Goal: Communication & Community: Ask a question

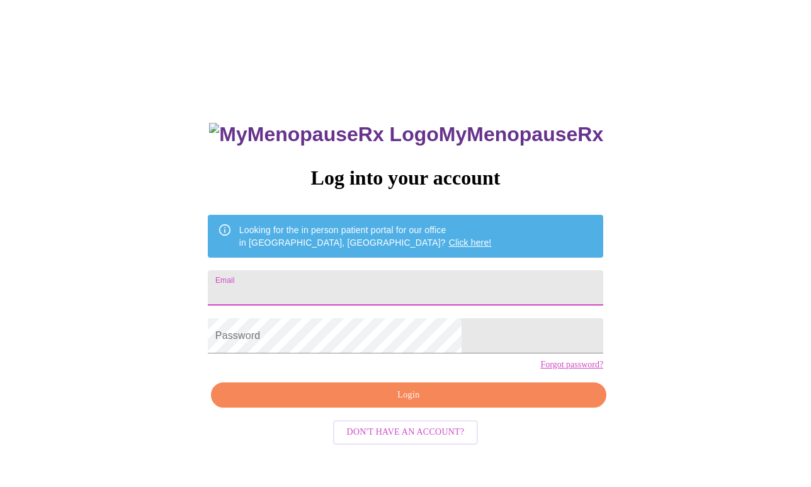
type input "[EMAIL_ADDRESS][DOMAIN_NAME]"
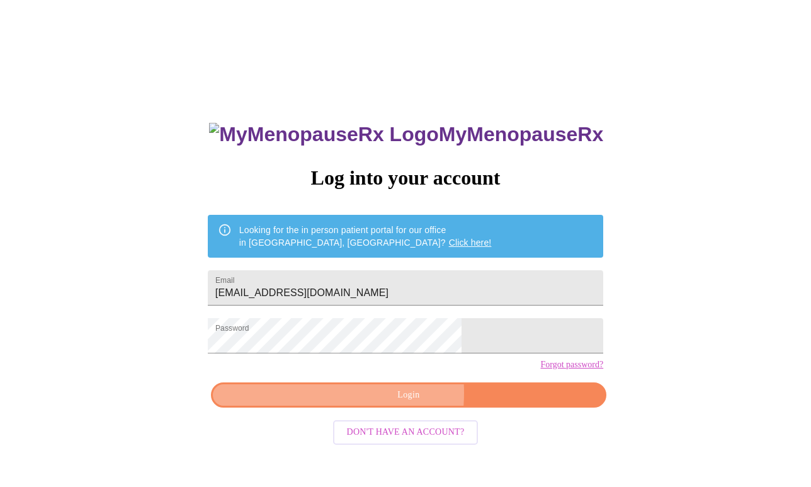
click at [358, 403] on span "Login" at bounding box center [408, 395] width 366 height 16
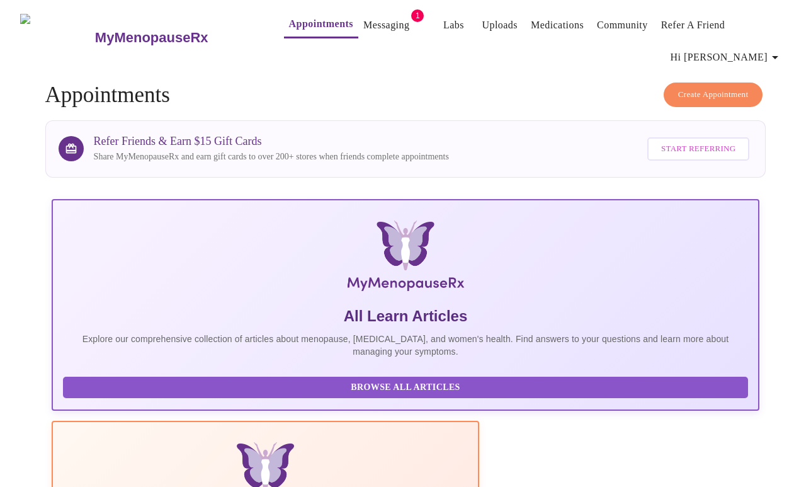
click at [382, 16] on link "Messaging" at bounding box center [386, 25] width 46 height 18
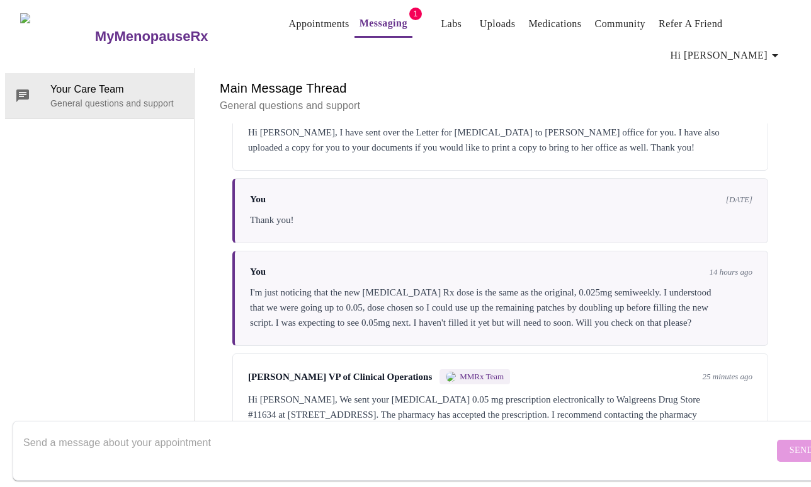
scroll to position [63, 0]
click at [417, 430] on textarea "Send a message about your appointment" at bounding box center [398, 450] width 750 height 40
click at [50, 430] on textarea "I'm in [US_STATE], use Kroger Pharmacy on [PERSON_NAME]." at bounding box center [398, 450] width 750 height 40
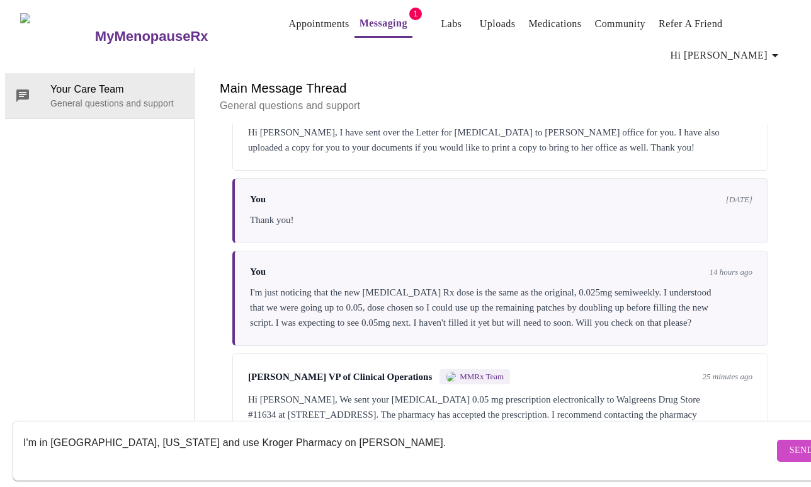
click at [325, 430] on textarea "I'm in [GEOGRAPHIC_DATA], [US_STATE] and use Kroger Pharmacy on [PERSON_NAME]." at bounding box center [398, 450] width 750 height 40
paste textarea "[STREET_ADDRESS][PERSON_NAME]"
drag, startPoint x: 313, startPoint y: 431, endPoint x: 244, endPoint y: 430, distance: 69.3
click at [244, 430] on textarea "I'm in [GEOGRAPHIC_DATA], [US_STATE] and use Kroger Pharmacy on [PERSON_NAME]. …" at bounding box center [398, 450] width 750 height 40
click at [25, 446] on textarea "I'm in [GEOGRAPHIC_DATA], [US_STATE] and use Kroger Pharmacy [STREET_ADDRESS][P…" at bounding box center [398, 450] width 750 height 40
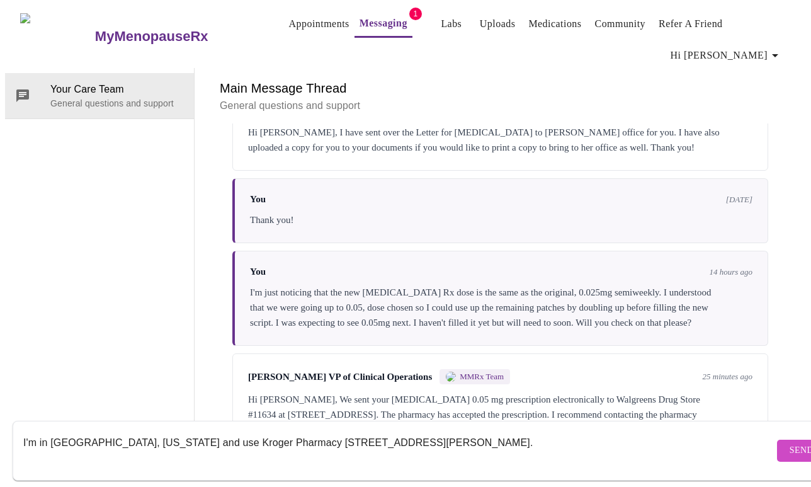
drag, startPoint x: 84, startPoint y: 431, endPoint x: 47, endPoint y: 428, distance: 37.2
click at [47, 430] on textarea "I'm in [GEOGRAPHIC_DATA], [US_STATE] and use Kroger Pharmacy [STREET_ADDRESS][P…" at bounding box center [398, 450] width 750 height 40
click at [83, 430] on textarea "I'm in [US_STATE] and use Kroger Pharmacy [STREET_ADDRESS][PERSON_NAME]." at bounding box center [398, 450] width 750 height 40
drag, startPoint x: 335, startPoint y: 431, endPoint x: 91, endPoint y: 427, distance: 243.6
click at [91, 430] on textarea "I'm in [US_STATE]. Could it be sent to the same pharmacy as be and use Kroger P…" at bounding box center [398, 450] width 750 height 40
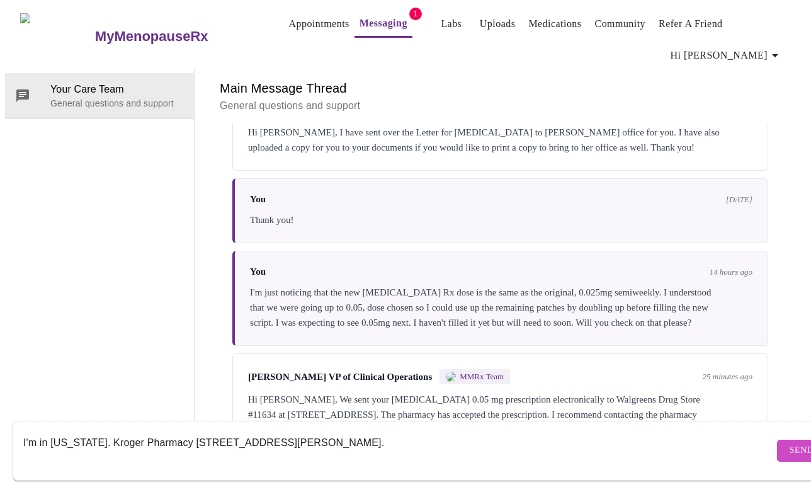
click at [20, 430] on form "I'm in [US_STATE]. Kroger Pharmacy [STREET_ADDRESS][PERSON_NAME]. Send" at bounding box center [424, 450] width 822 height 60
click at [23, 429] on form "I'm in [US_STATE]. Kroger Pharmacy [STREET_ADDRESS][PERSON_NAME]. Send" at bounding box center [424, 450] width 822 height 60
click at [31, 430] on textarea "I'm in [US_STATE]. Kroger Pharmacy [STREET_ADDRESS][PERSON_NAME]." at bounding box center [398, 450] width 750 height 40
click at [493, 430] on textarea "Thank you for doing that. I'm in [US_STATE]. I use Kroger Pharmacy [STREET_ADDR…" at bounding box center [398, 450] width 750 height 40
click at [211, 430] on textarea "Thank you for doing that. I'm in [US_STATE]. I use Kroger Pharmacy [STREET_ADDR…" at bounding box center [398, 450] width 750 height 40
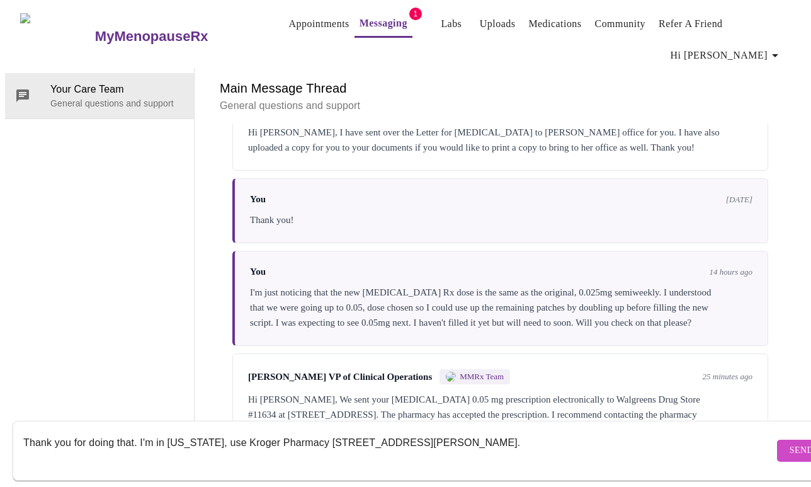
click at [477, 431] on textarea "Thank you for doing that. I'm in [US_STATE], use Kroger Pharmacy [STREET_ADDRES…" at bounding box center [398, 450] width 750 height 40
paste textarea "[PHONE_NUMBER]"
type textarea "Thank you for doing that. I'm in [US_STATE], use Kroger Pharmacy [STREET_ADDRES…"
click at [789, 443] on span "Send" at bounding box center [801, 451] width 24 height 16
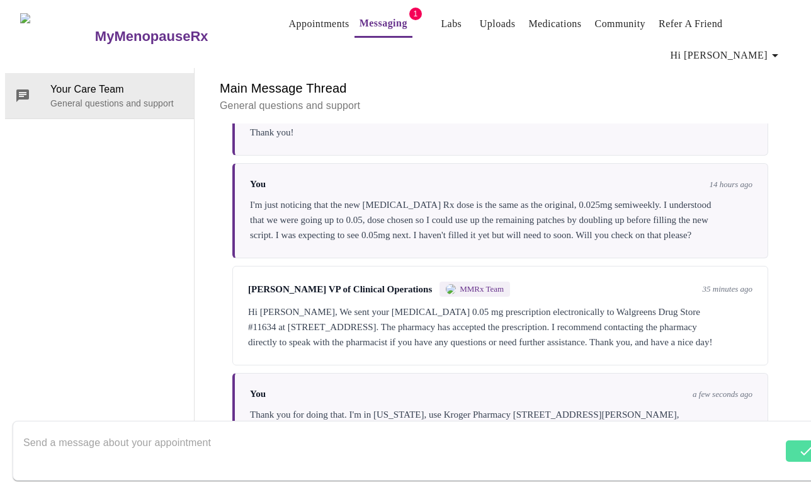
scroll to position [1147, 0]
